Goal: Find specific page/section: Find specific page/section

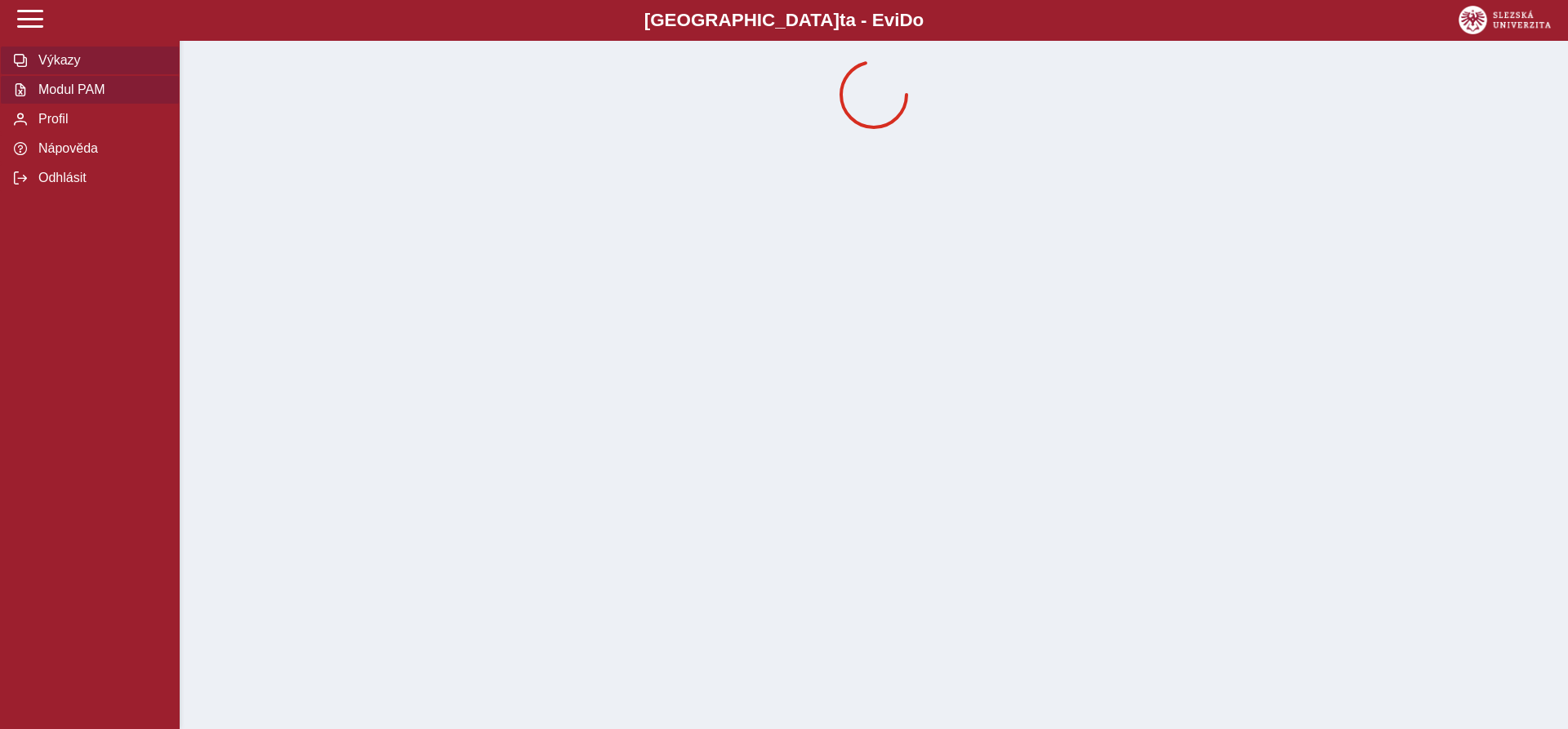
click at [94, 97] on span "Modul PAM" at bounding box center [100, 90] width 132 height 15
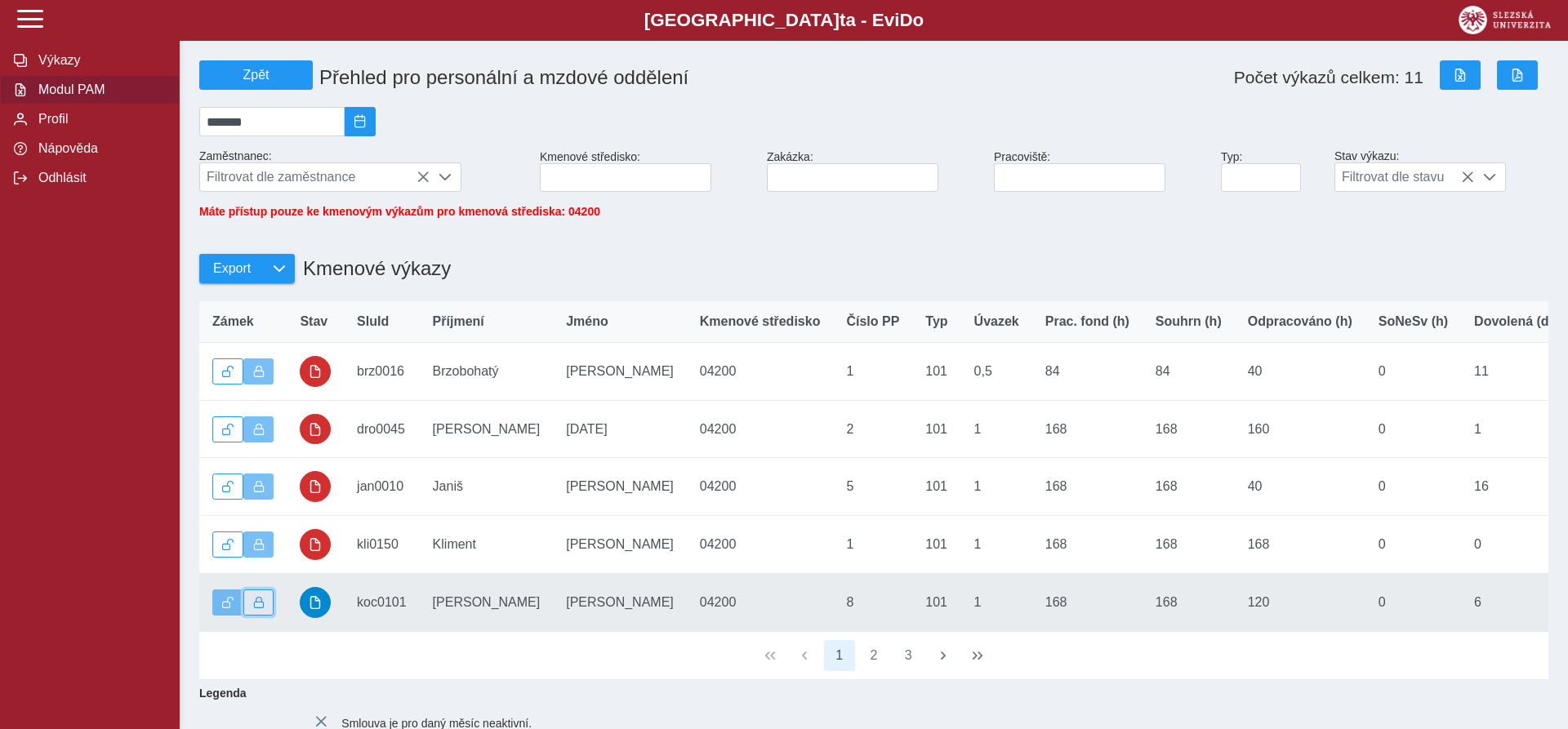
click at [264, 608] on span "button" at bounding box center [258, 602] width 11 height 11
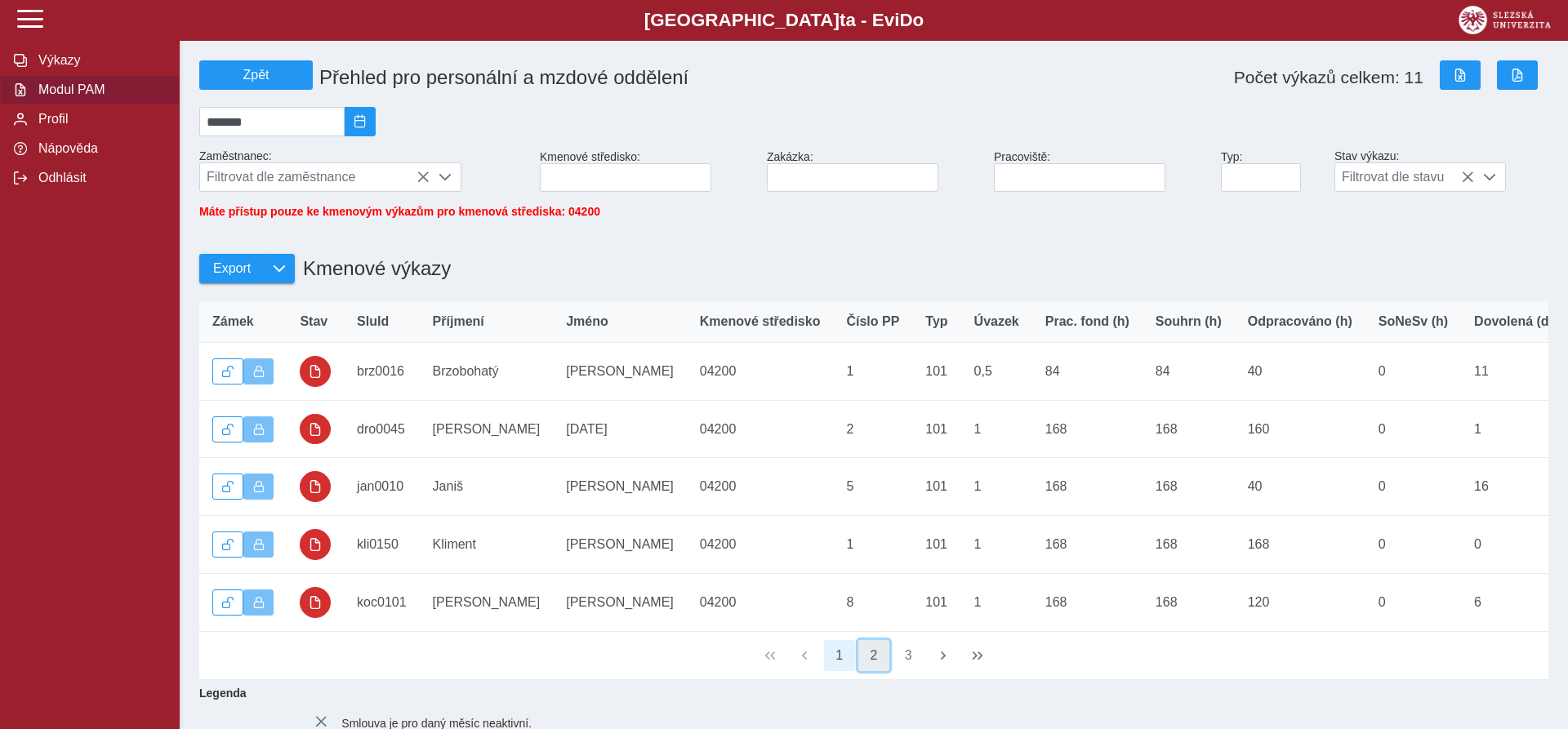
click at [869, 671] on button "2" at bounding box center [873, 655] width 31 height 31
click at [904, 665] on button "3" at bounding box center [907, 655] width 31 height 31
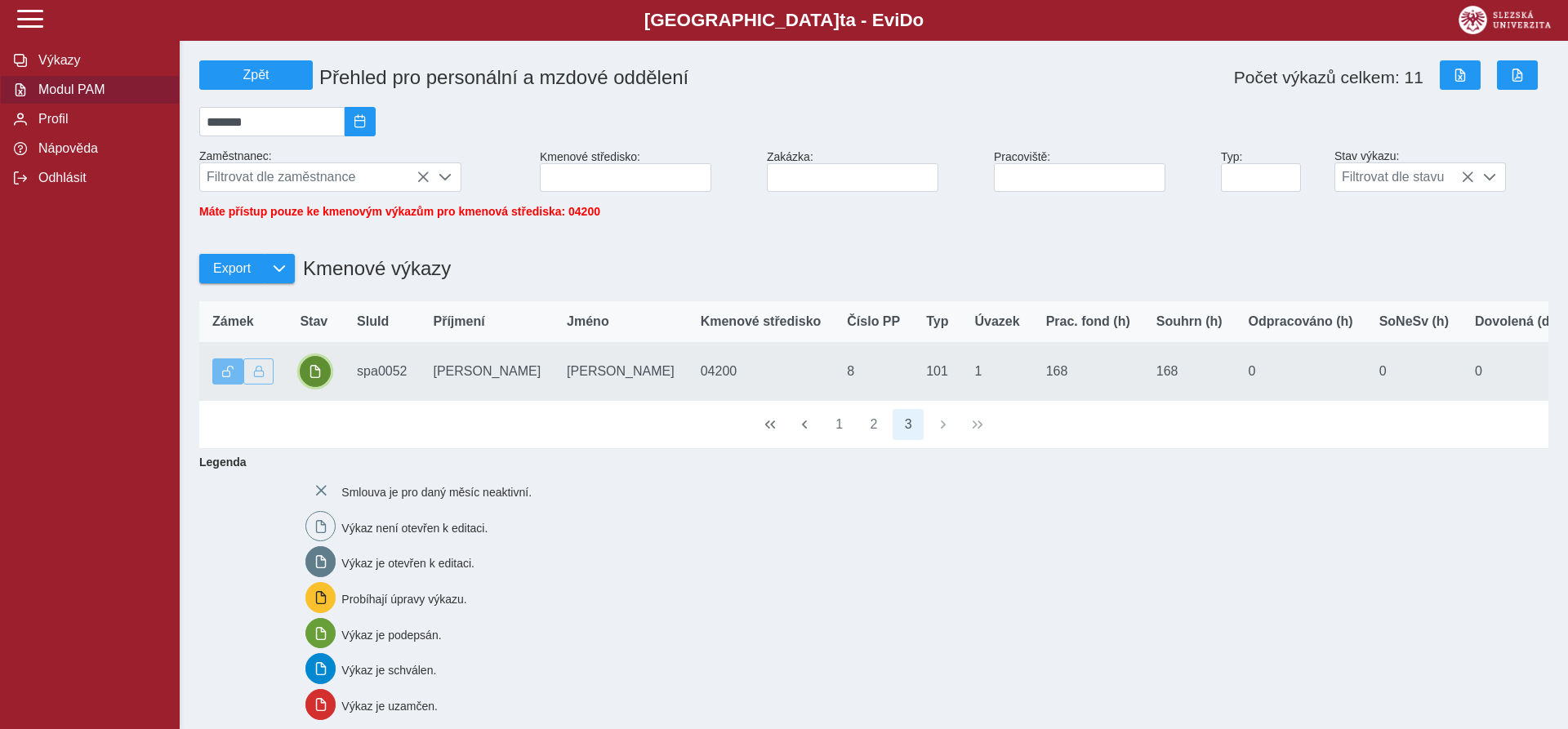
click at [315, 378] on span "button" at bounding box center [315, 371] width 13 height 13
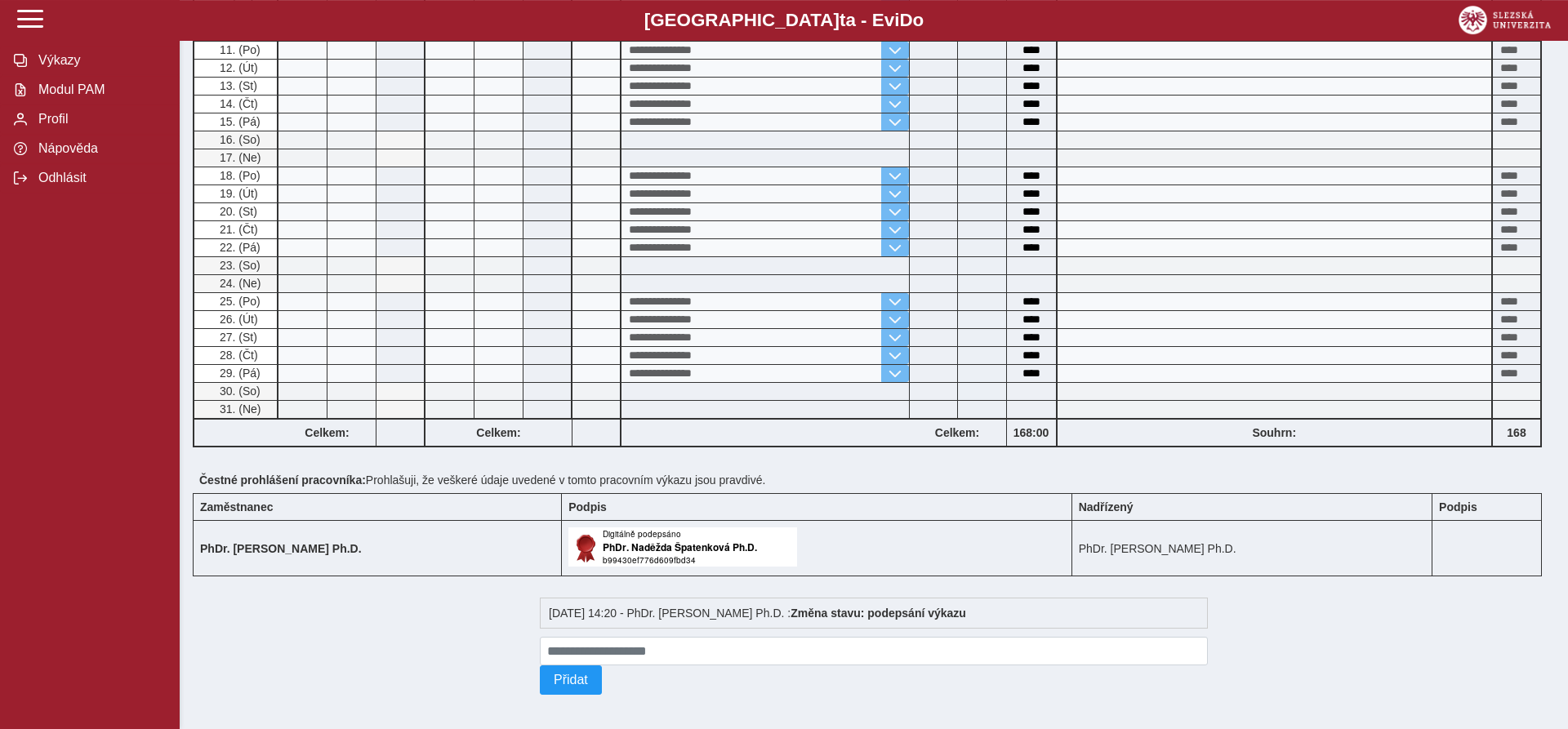
scroll to position [583, 0]
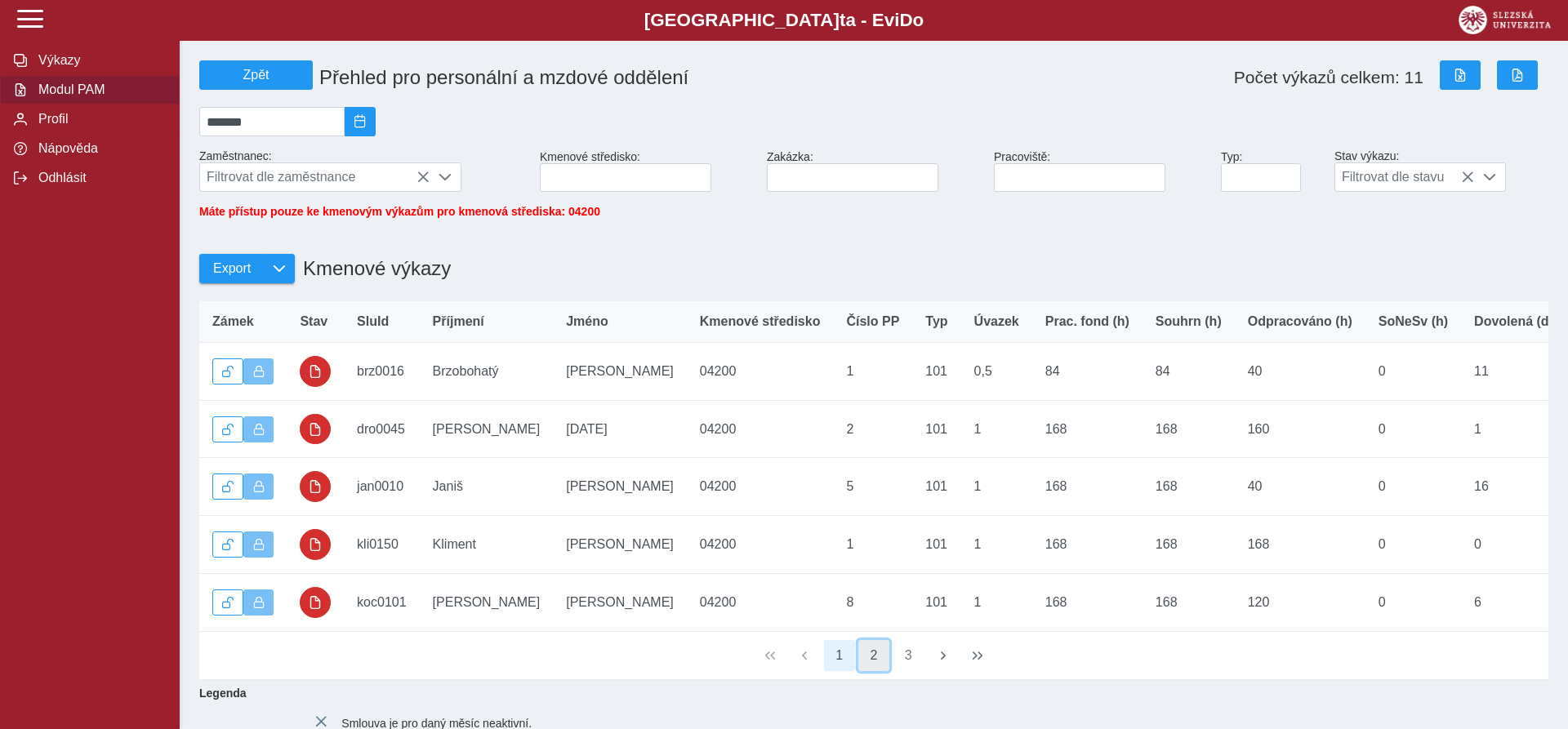
click at [870, 671] on button "2" at bounding box center [873, 655] width 31 height 31
drag, startPoint x: 631, startPoint y: 646, endPoint x: 721, endPoint y: 636, distance: 90.6
click at [729, 636] on div "Zámek Stav SluId Příjmení Jméno Kmenové středisko Číslo PP Typ Úvazek Prac. fon…" at bounding box center [874, 490] width 1363 height 392
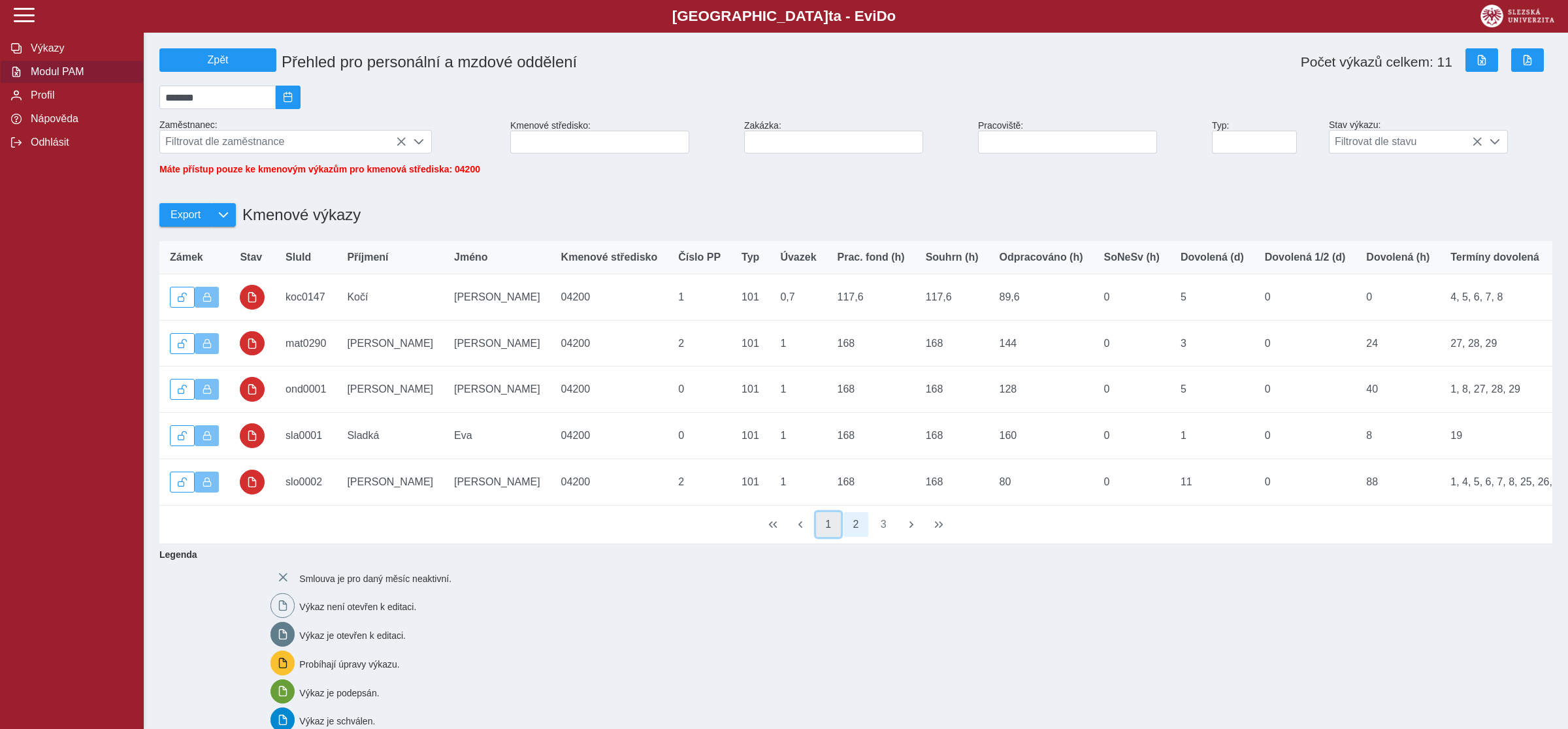
click at [826, 526] on button "1" at bounding box center [828, 524] width 25 height 25
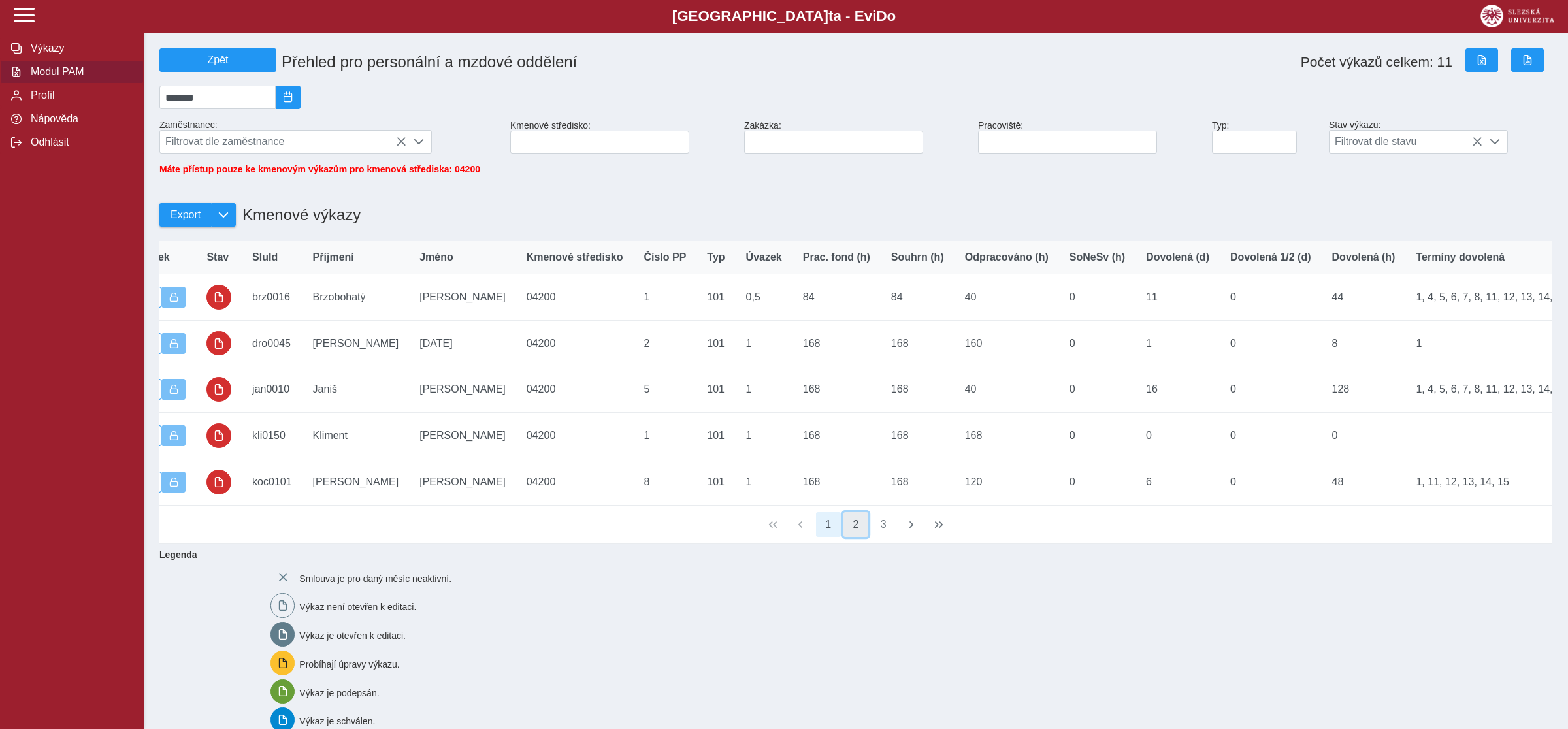
click at [861, 537] on button "2" at bounding box center [856, 524] width 25 height 25
click at [880, 537] on button "3" at bounding box center [882, 524] width 25 height 25
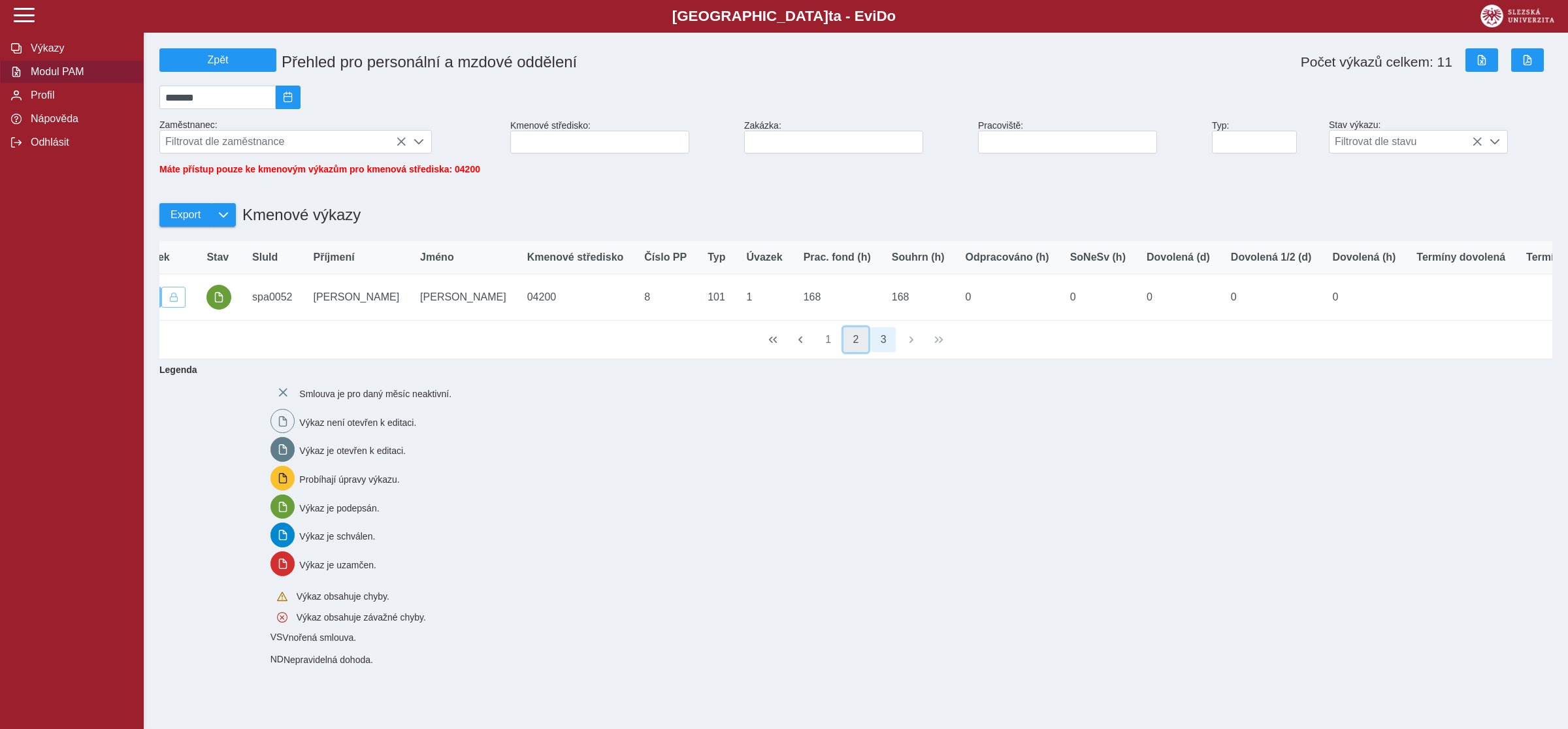
click at [856, 352] on button "2" at bounding box center [856, 339] width 25 height 25
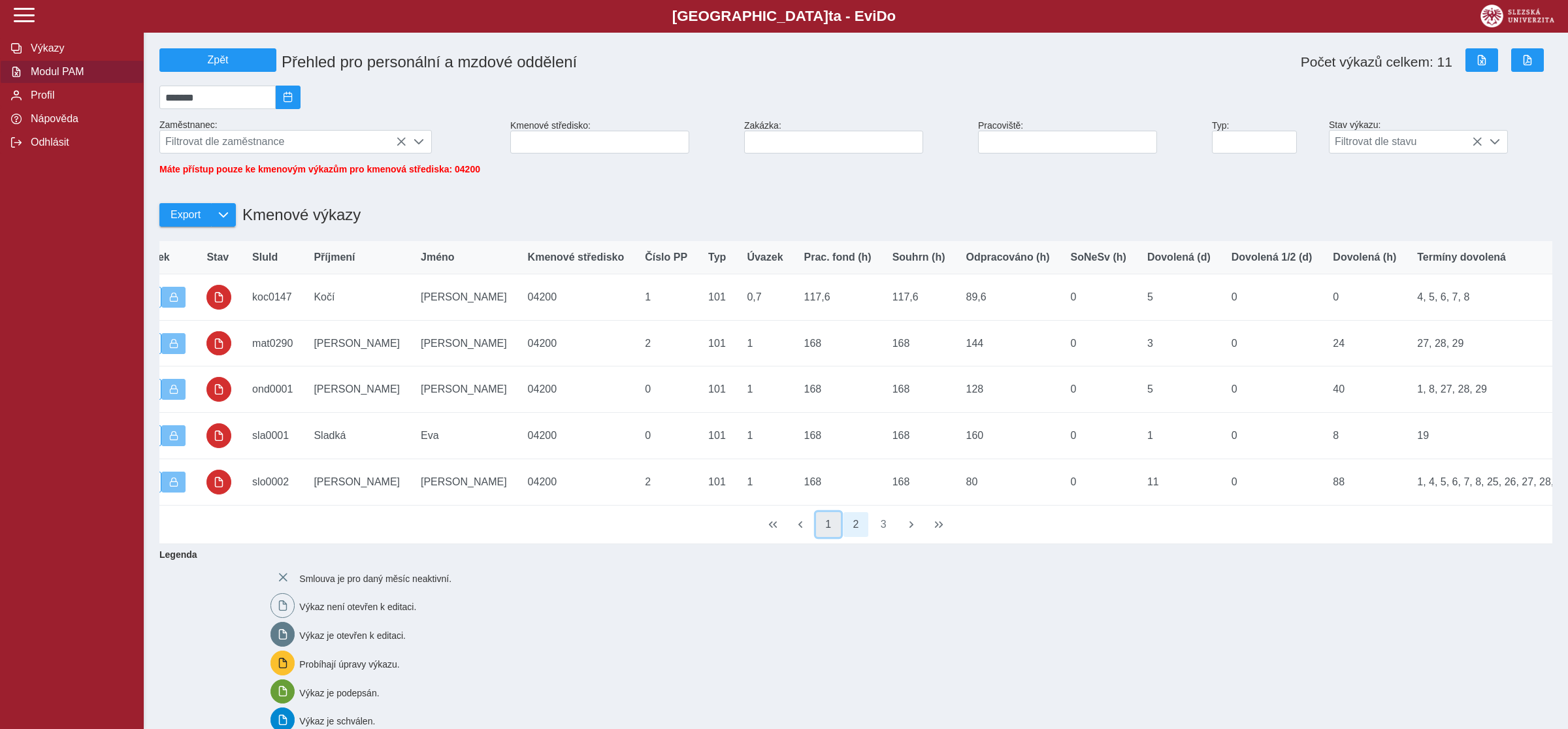
click at [830, 537] on button "1" at bounding box center [828, 524] width 25 height 25
